Goal: Navigation & Orientation: Find specific page/section

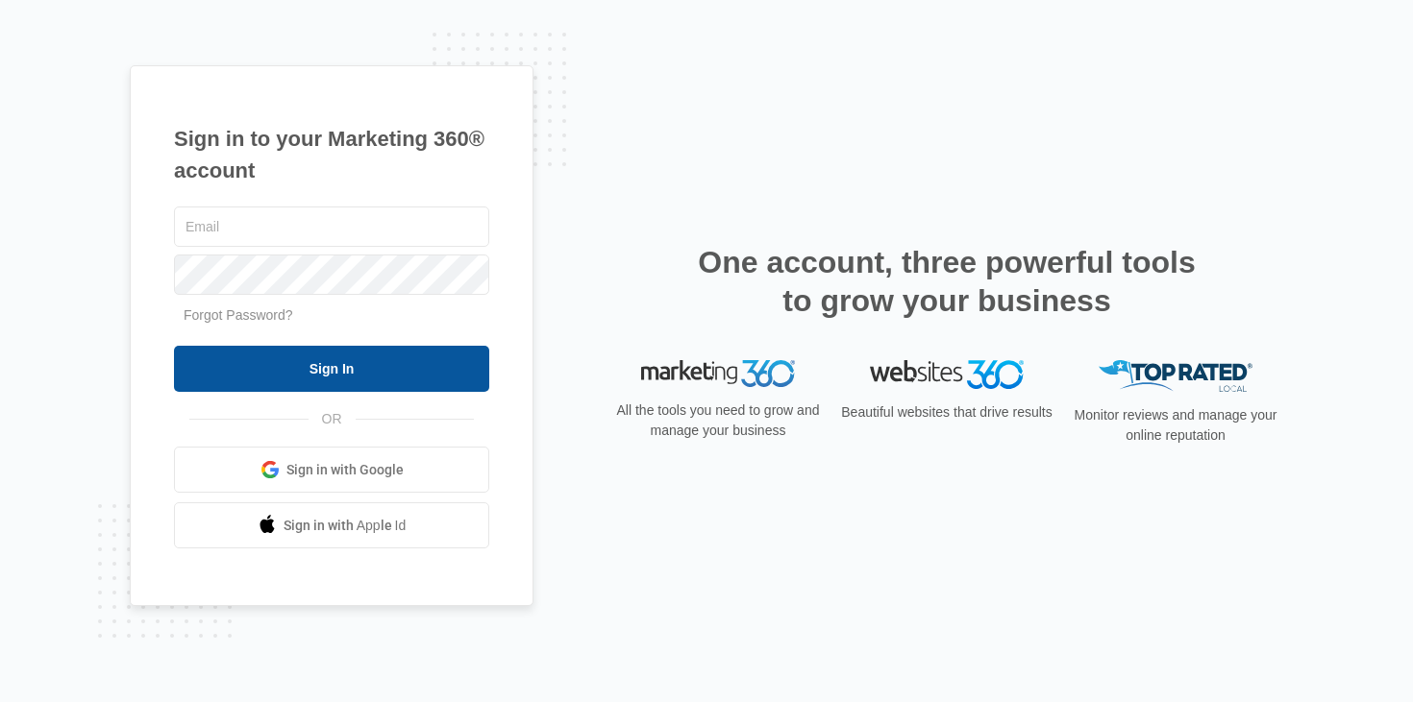
type input "mike.davin@madwire.com"
click at [360, 373] on input "Sign In" at bounding box center [331, 369] width 315 height 46
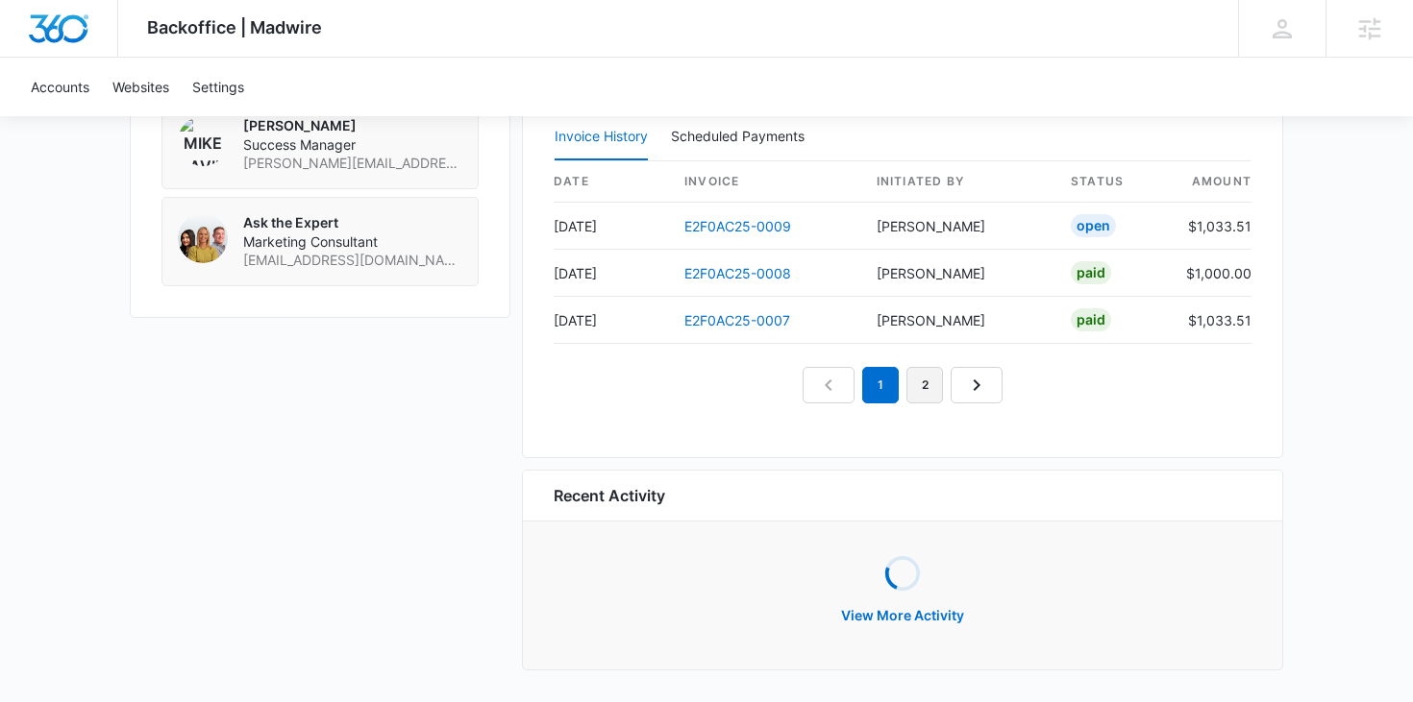
click at [927, 392] on link "2" at bounding box center [924, 385] width 37 height 37
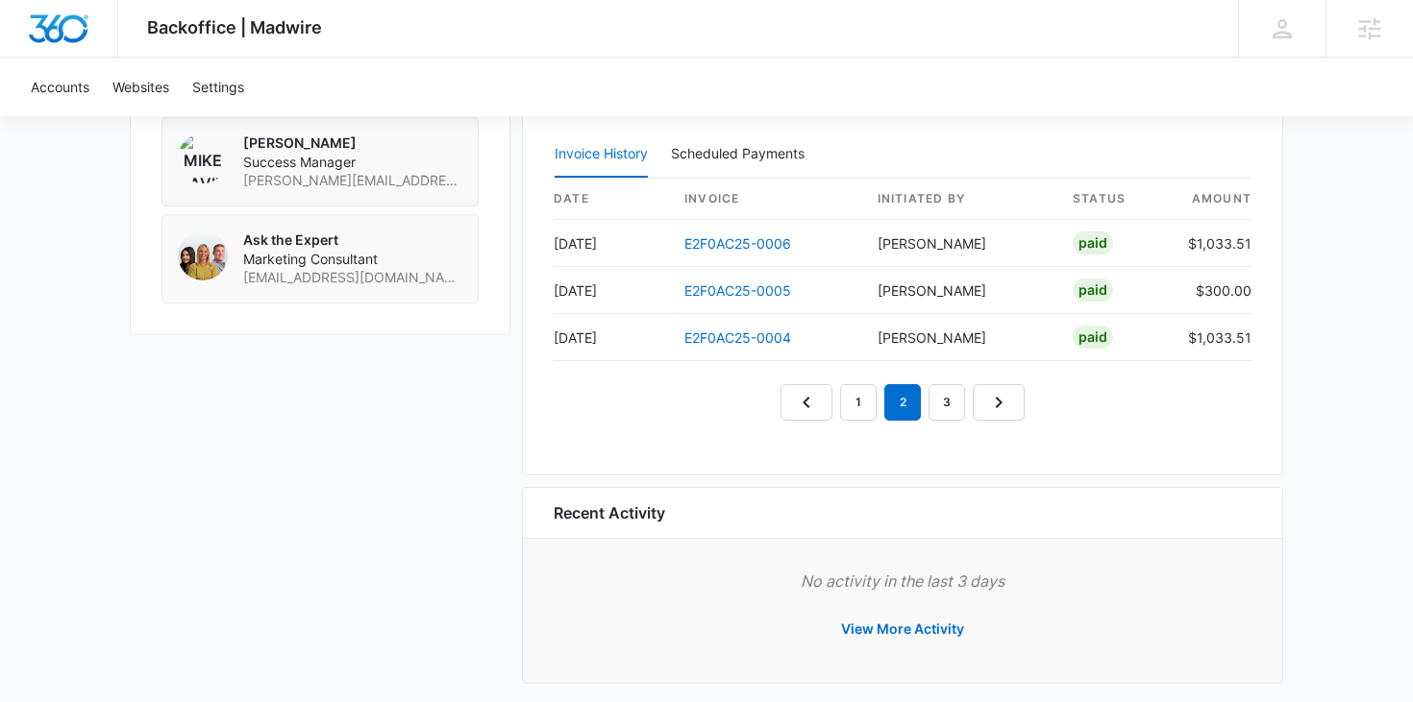
scroll to position [1831, 0]
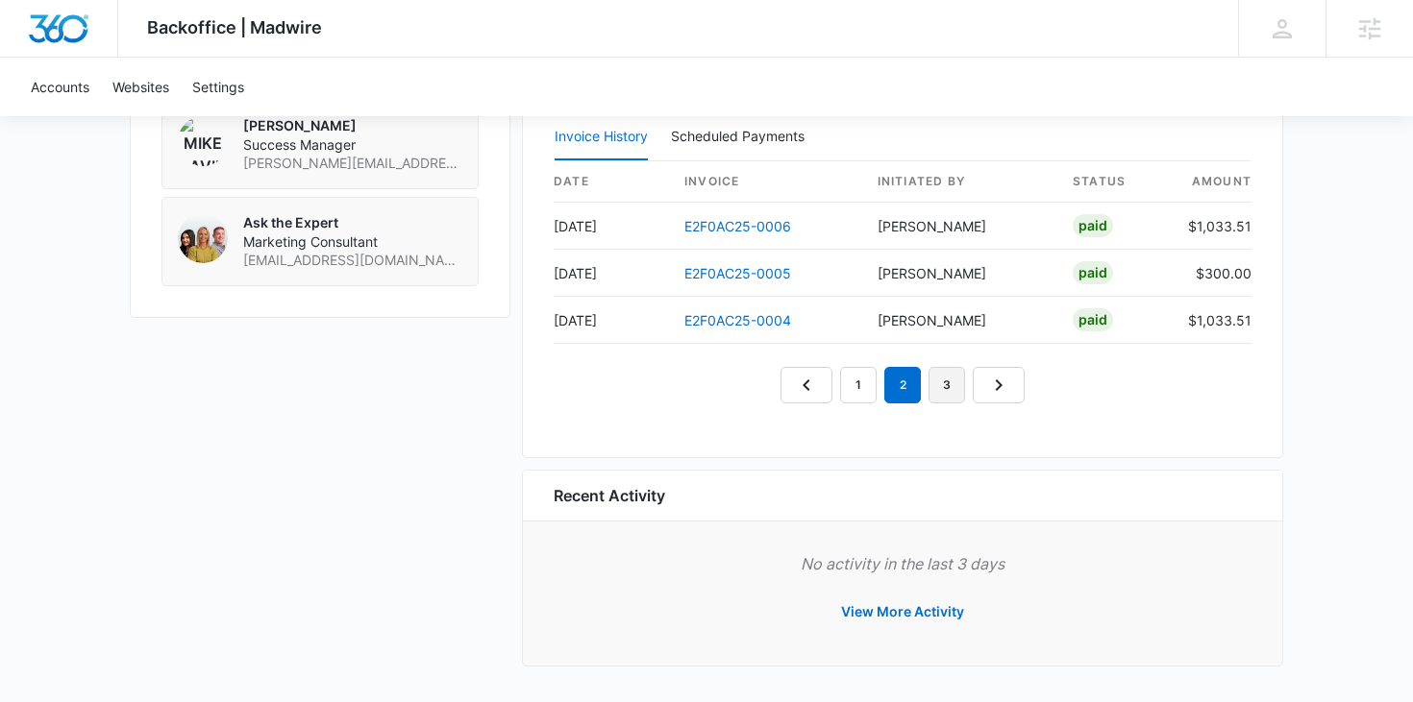
click at [938, 387] on link "3" at bounding box center [946, 385] width 37 height 37
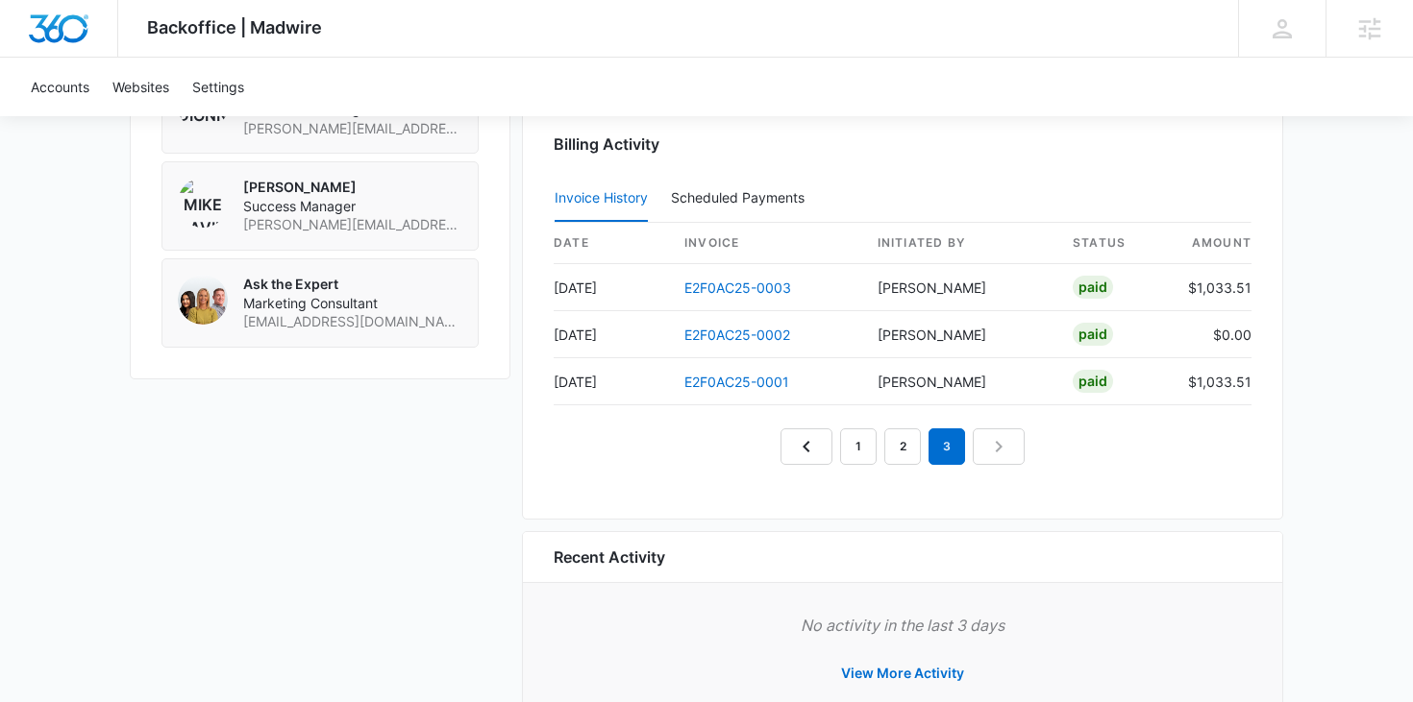
scroll to position [1768, 0]
click at [982, 449] on nav "1 2 3" at bounding box center [902, 448] width 244 height 37
